Goal: Find specific page/section

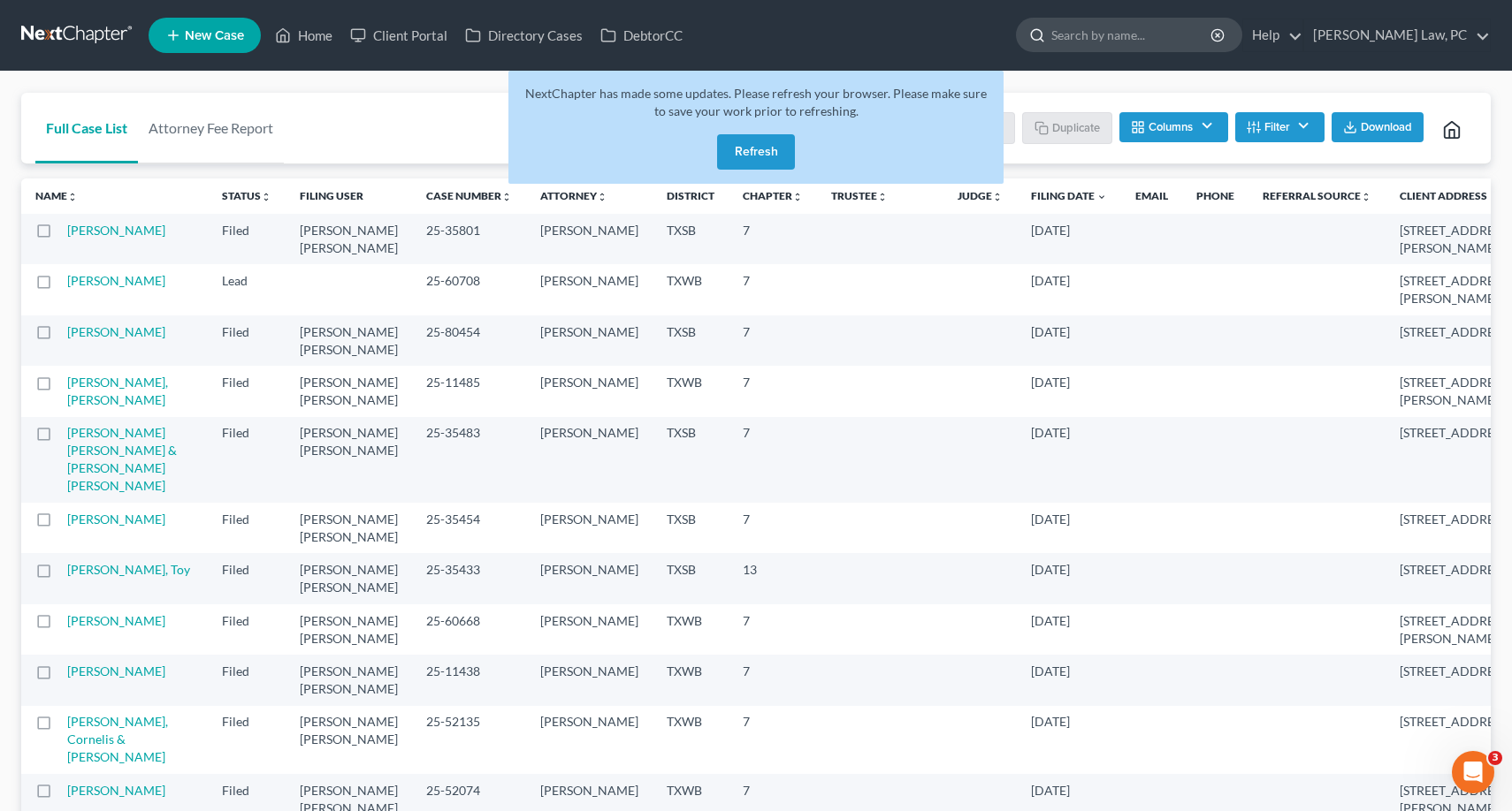
click at [1069, 38] on input "search" at bounding box center [1132, 35] width 162 height 33
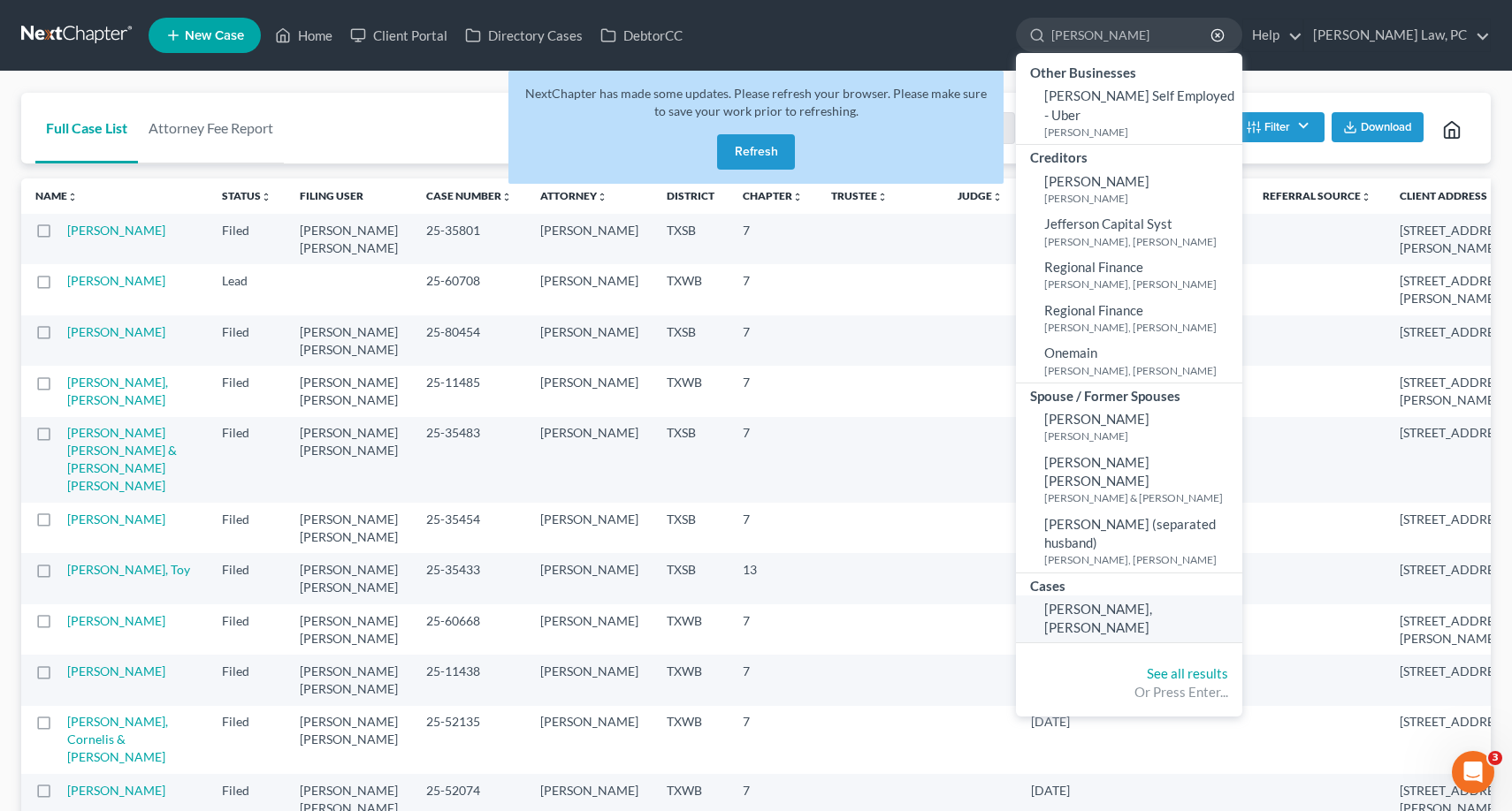
type input "Millar"
click at [1080, 601] on span "[PERSON_NAME], [PERSON_NAME]" at bounding box center [1098, 618] width 108 height 35
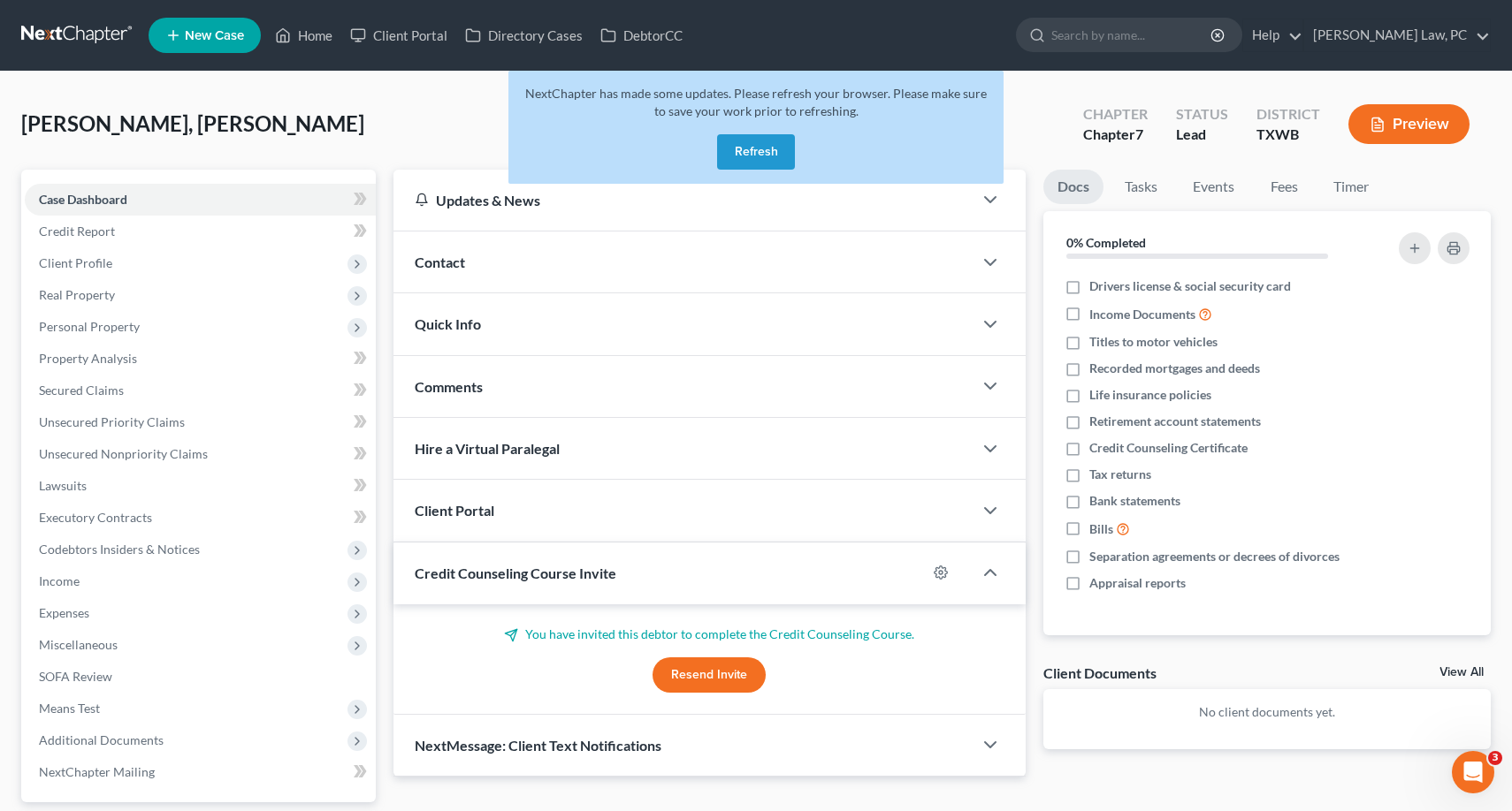
click at [748, 156] on button "Refresh" at bounding box center [755, 152] width 78 height 36
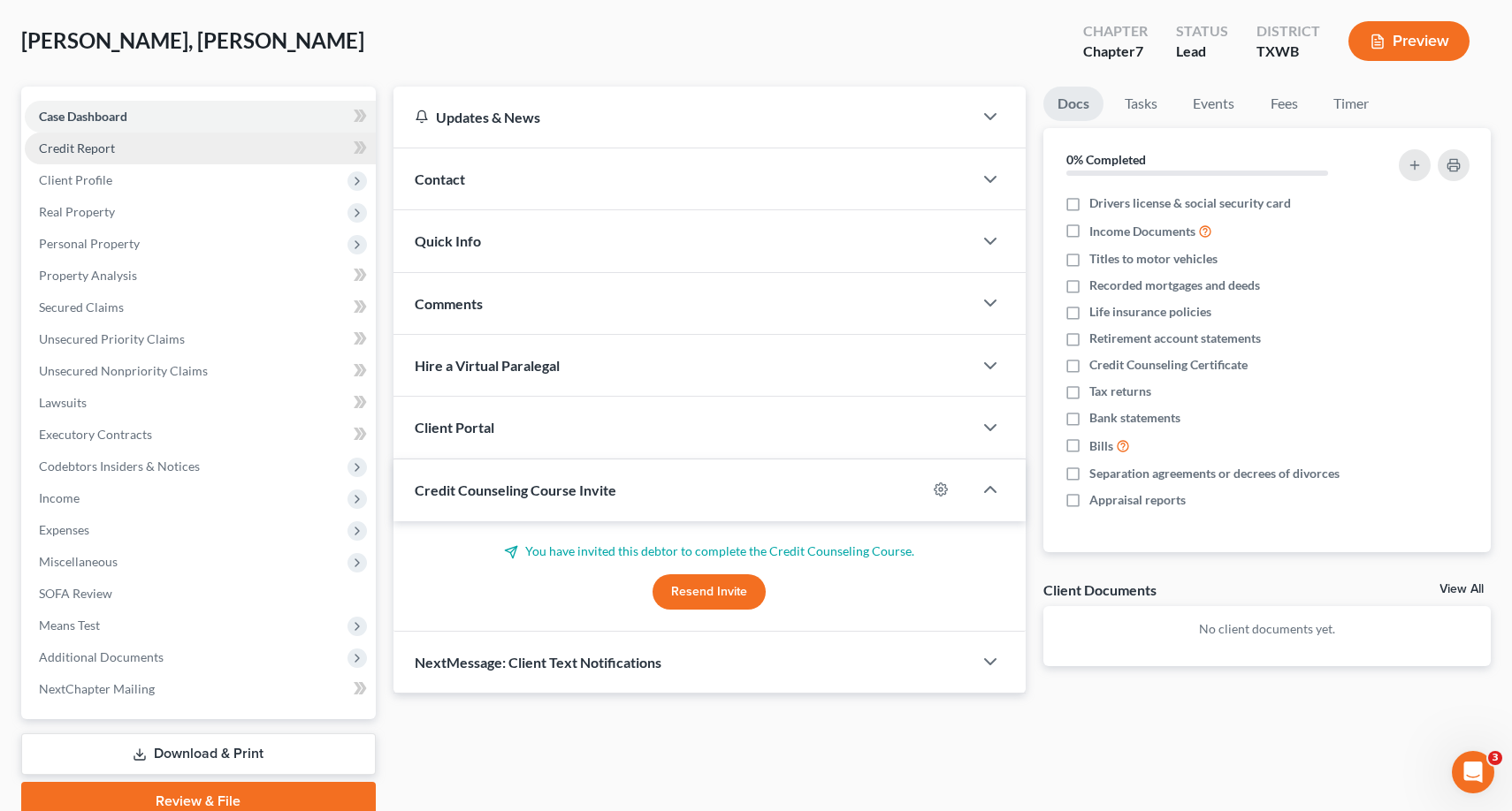
click at [193, 154] on link "Credit Report" at bounding box center [200, 148] width 351 height 32
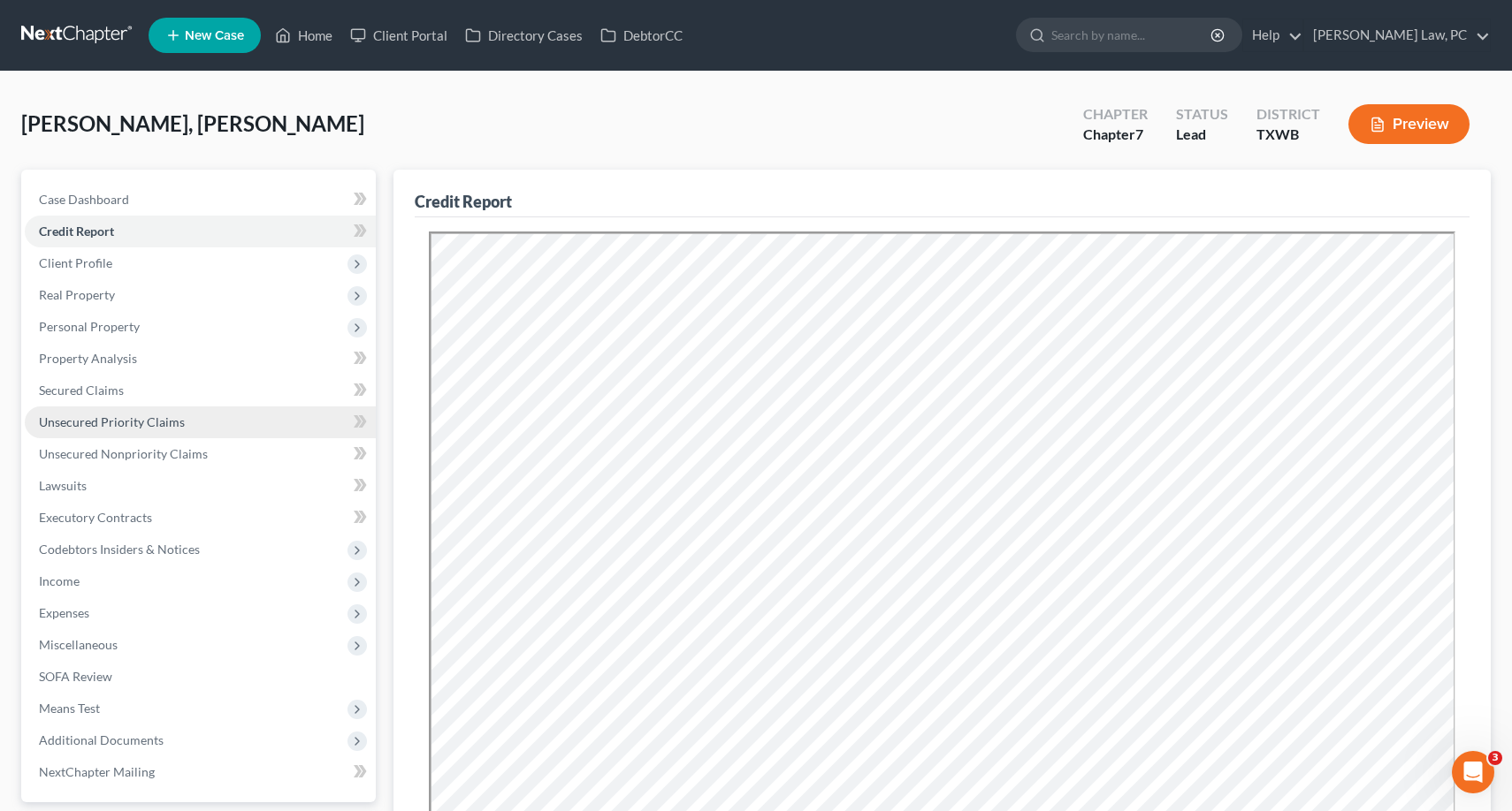
click at [135, 418] on span "Unsecured Priority Claims" at bounding box center [111, 421] width 146 height 15
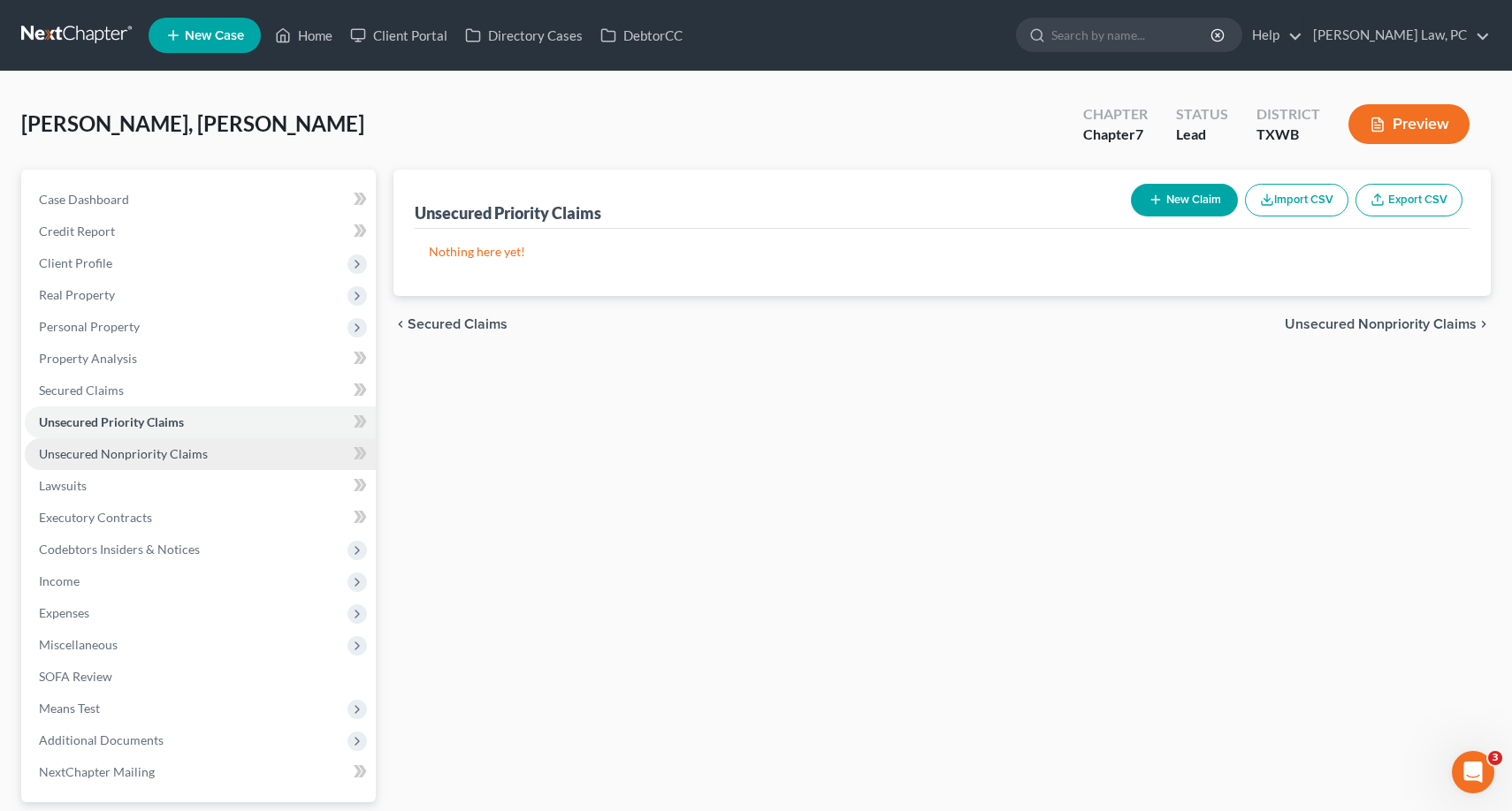
click at [140, 452] on span "Unsecured Nonpriority Claims" at bounding box center [123, 453] width 169 height 15
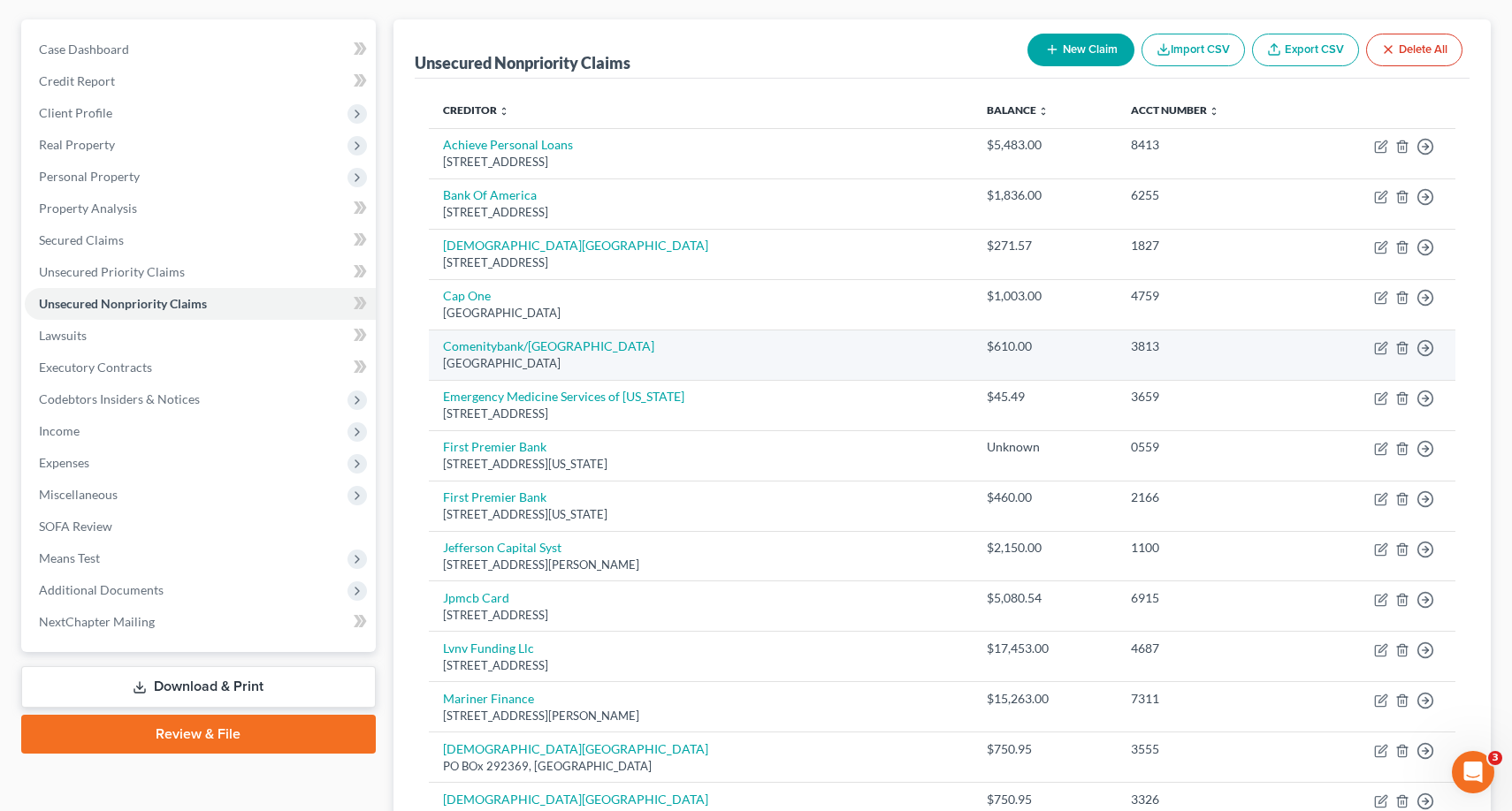
scroll to position [145, 0]
